Goal: Task Accomplishment & Management: Manage account settings

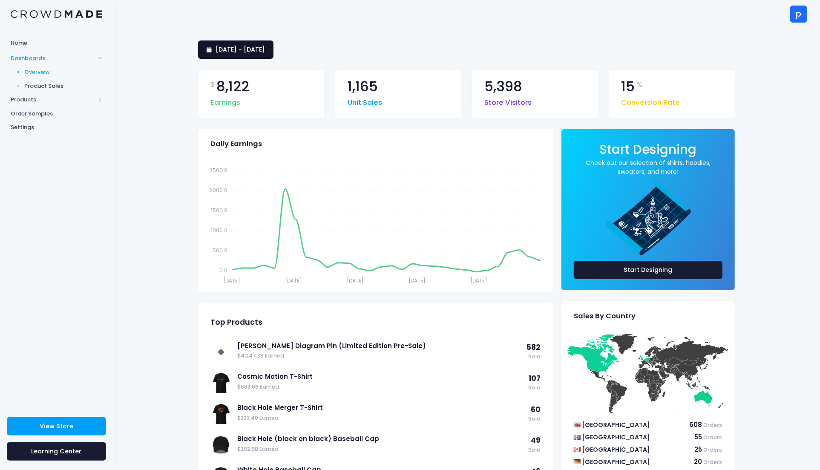
click at [265, 51] on span "9 August 2025 - 7 September 2025" at bounding box center [240, 49] width 49 height 9
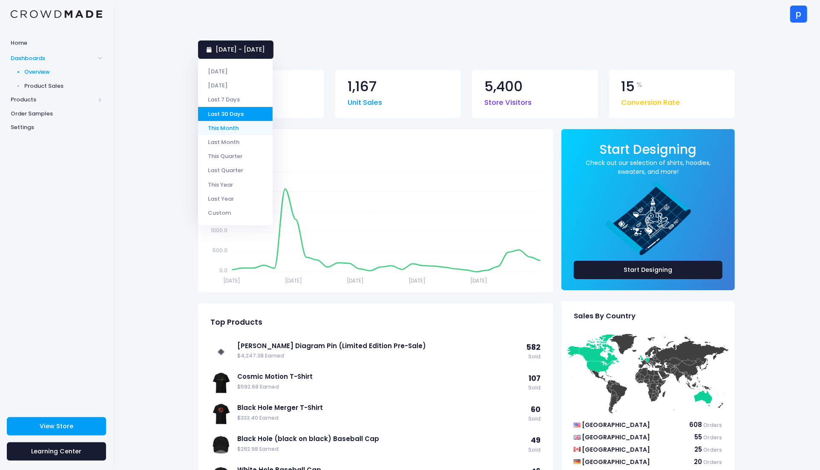
click at [252, 131] on li "This Month" at bounding box center [235, 128] width 75 height 14
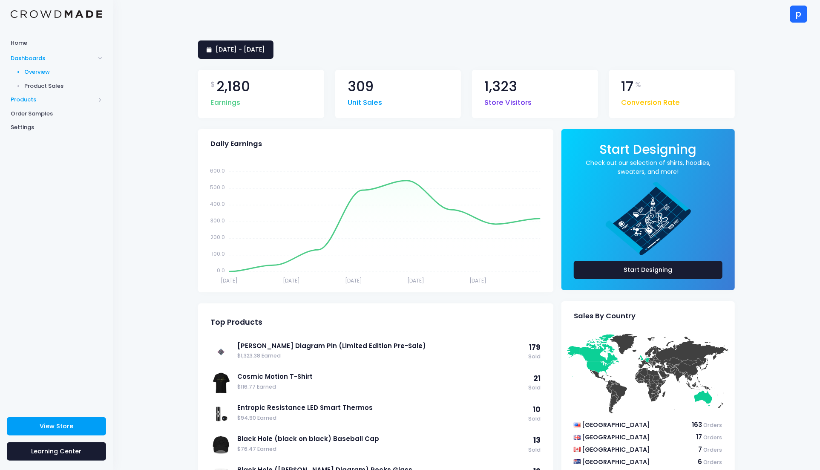
click at [38, 98] on span "Products" at bounding box center [53, 99] width 84 height 9
click at [53, 101] on span "Product Editor" at bounding box center [64, 99] width 78 height 9
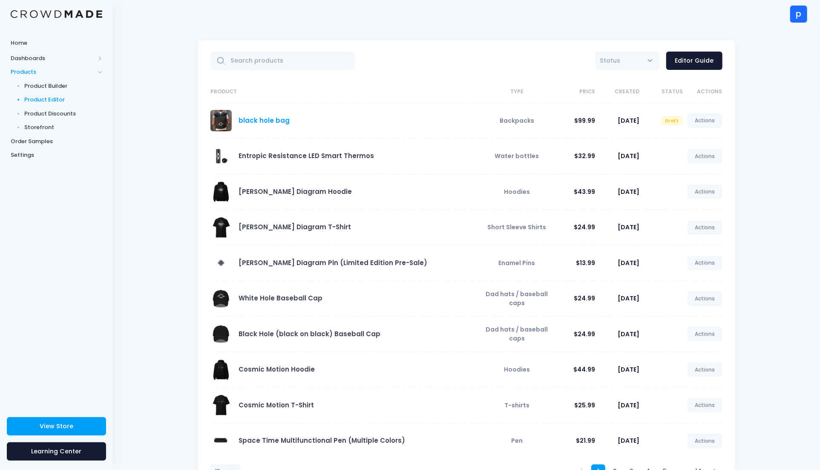
click at [252, 120] on link "black hole bag" at bounding box center [264, 120] width 51 height 9
click at [283, 121] on link "black hole bag" at bounding box center [264, 120] width 51 height 9
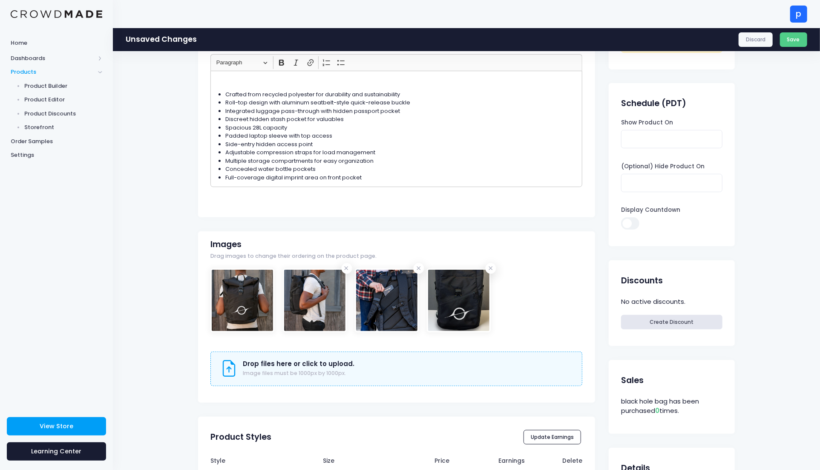
scroll to position [162, 0]
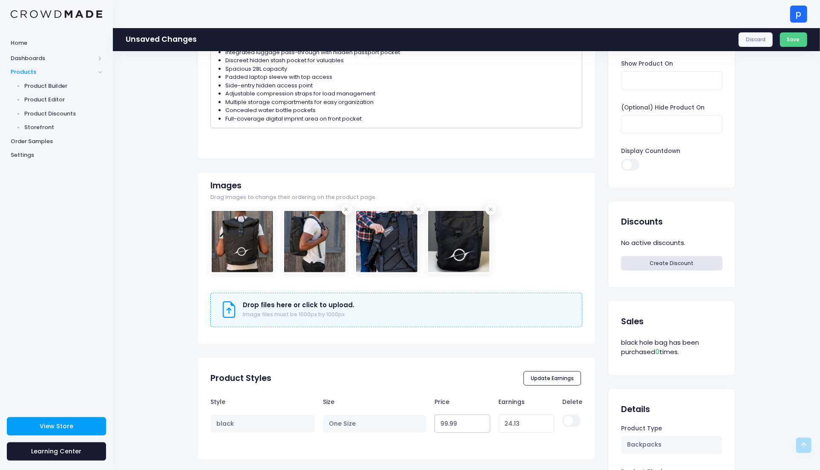
click at [436, 421] on input "99.99" at bounding box center [463, 424] width 56 height 18
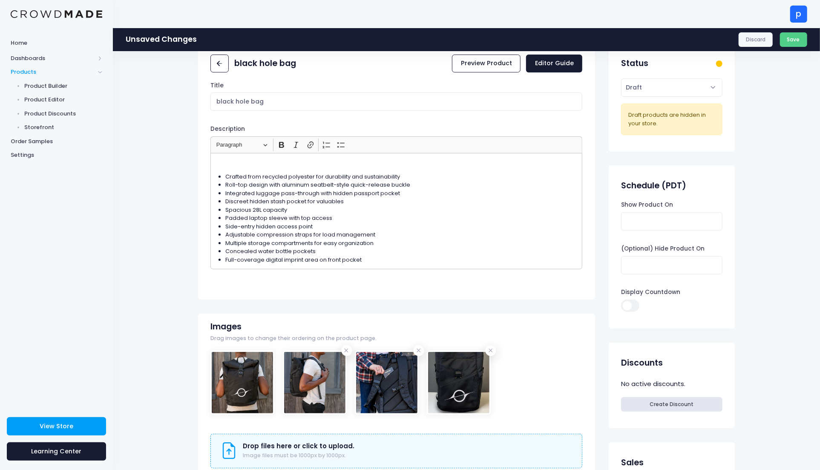
scroll to position [339, 0]
